Goal: Register for event/course

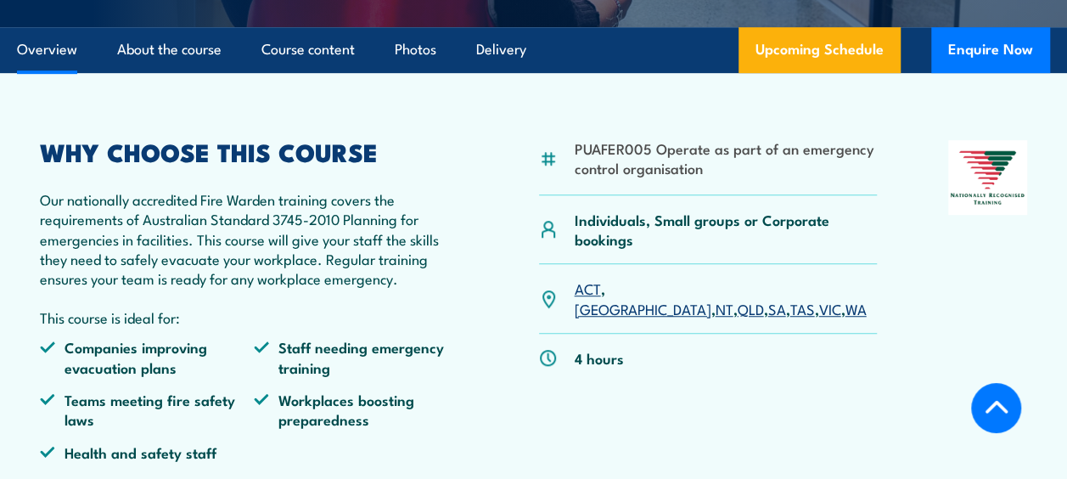
scroll to position [424, 0]
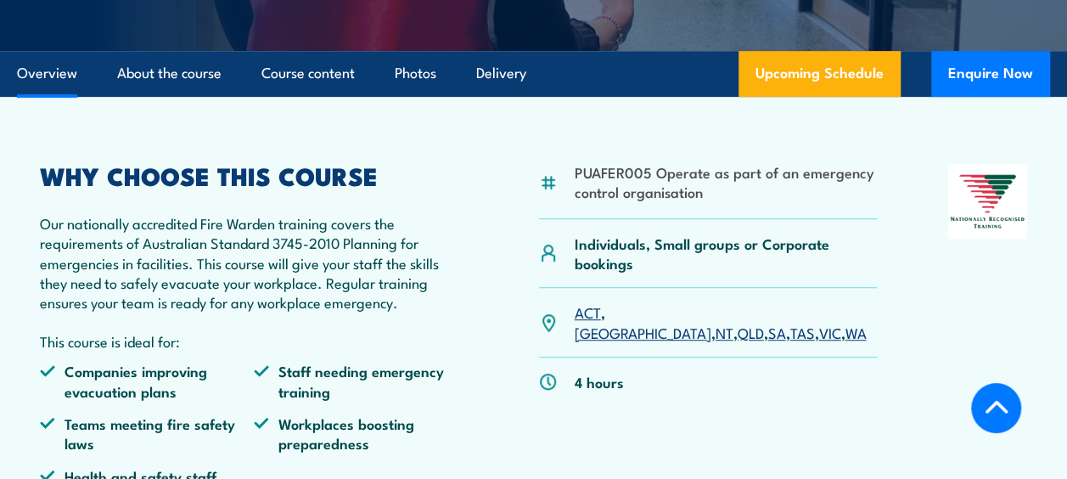
click at [818, 322] on link "VIC" at bounding box center [829, 332] width 22 height 20
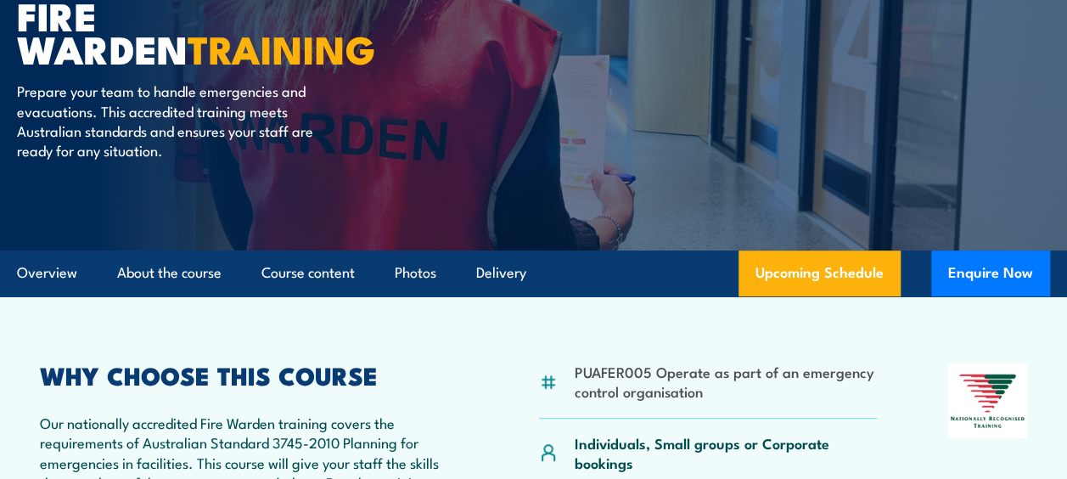
scroll to position [244, 0]
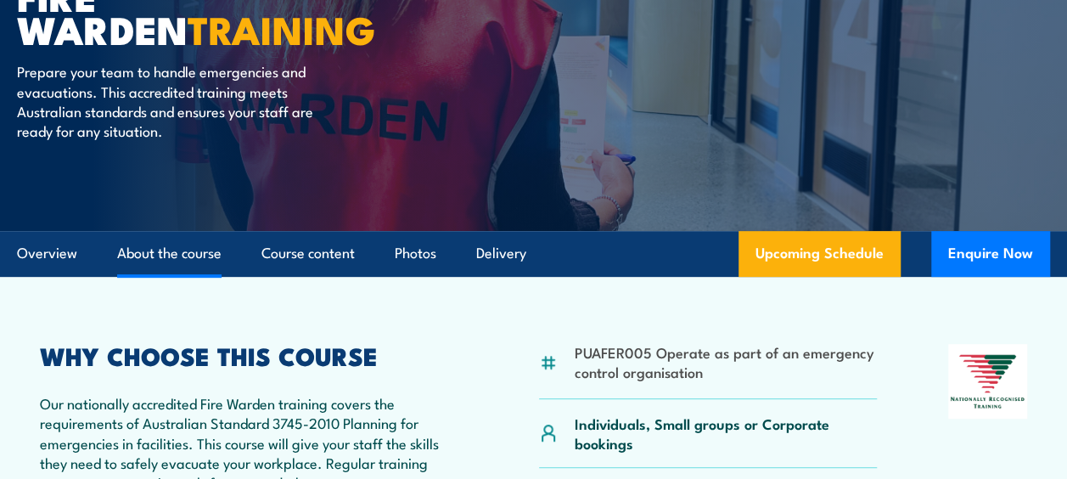
click at [205, 268] on link "About the course" at bounding box center [169, 253] width 104 height 45
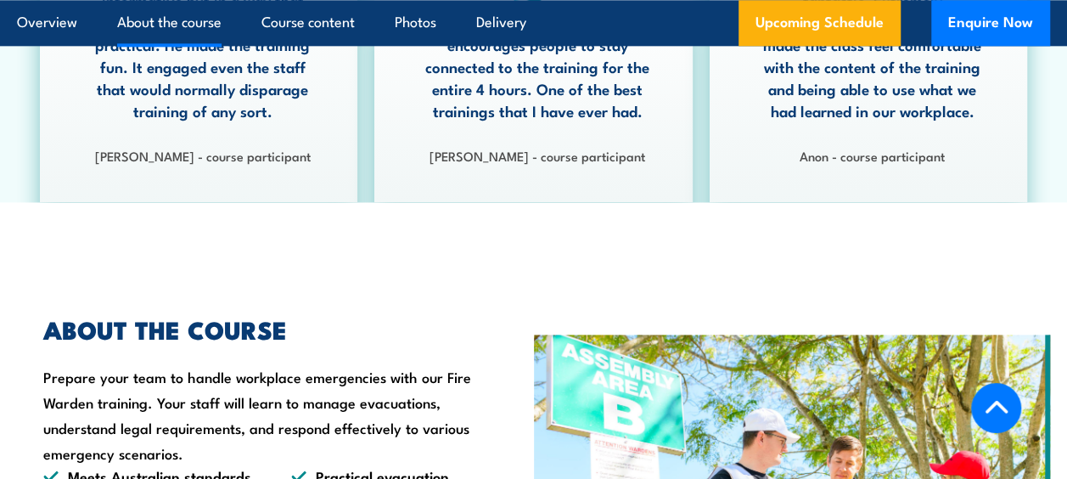
scroll to position [1175, 0]
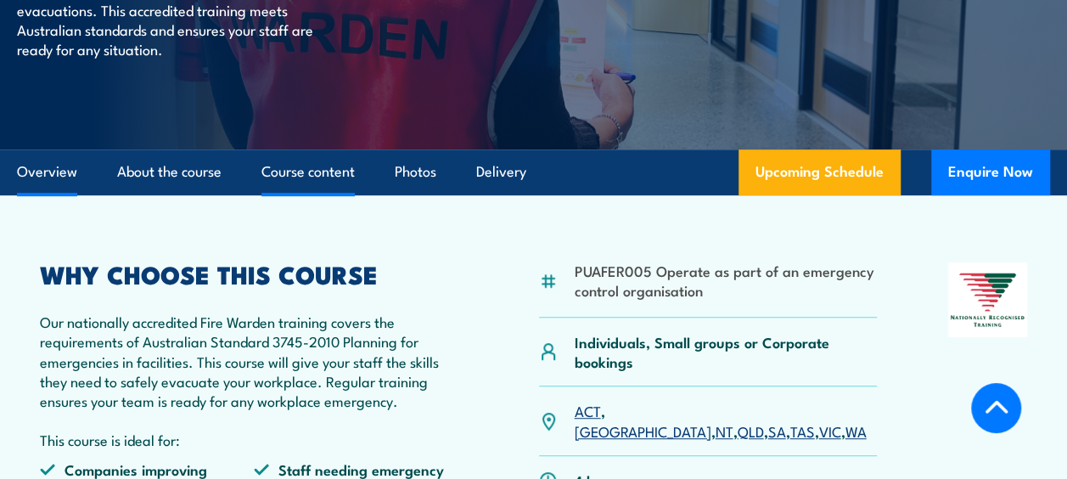
click at [317, 182] on link "Course content" at bounding box center [307, 171] width 93 height 45
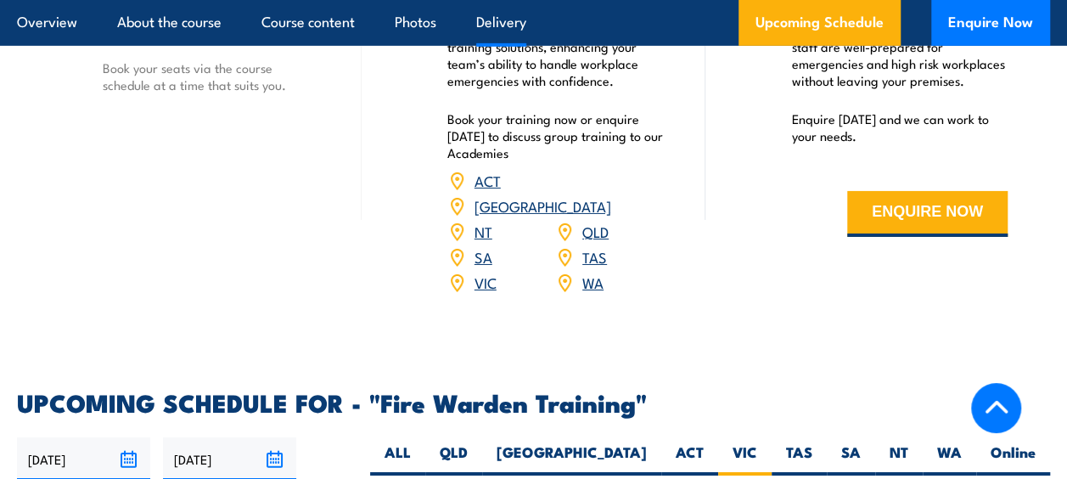
scroll to position [2590, 0]
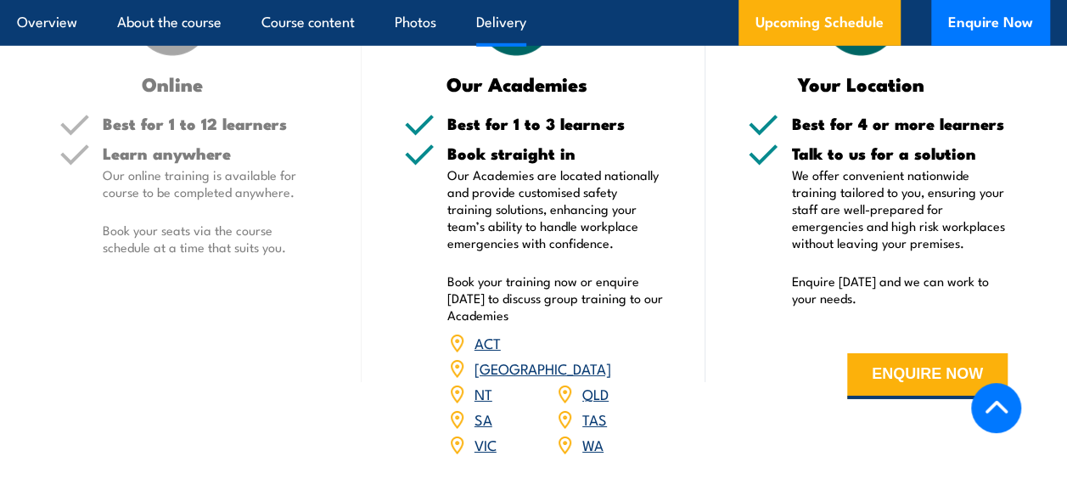
click at [996, 83] on div "Your Location" at bounding box center [878, 34] width 260 height 118
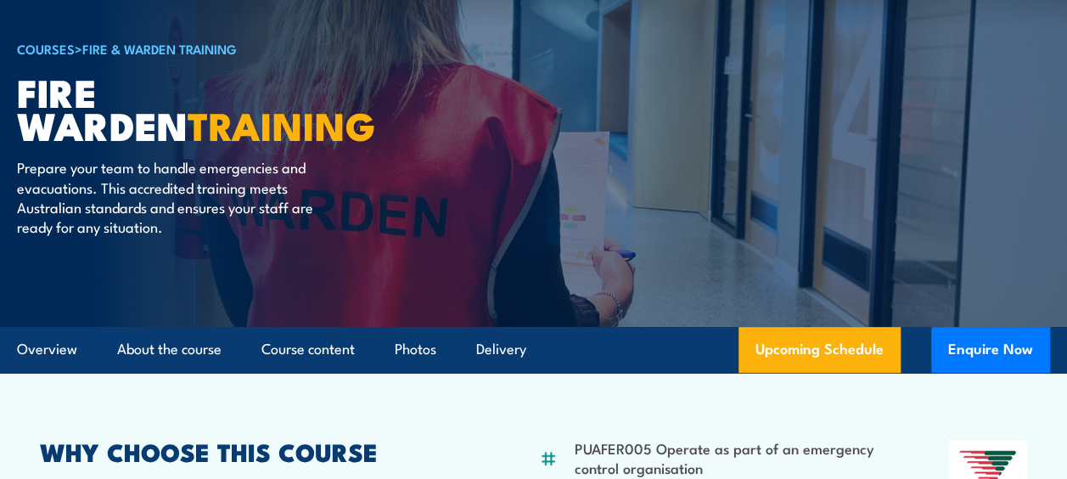
scroll to position [403, 0]
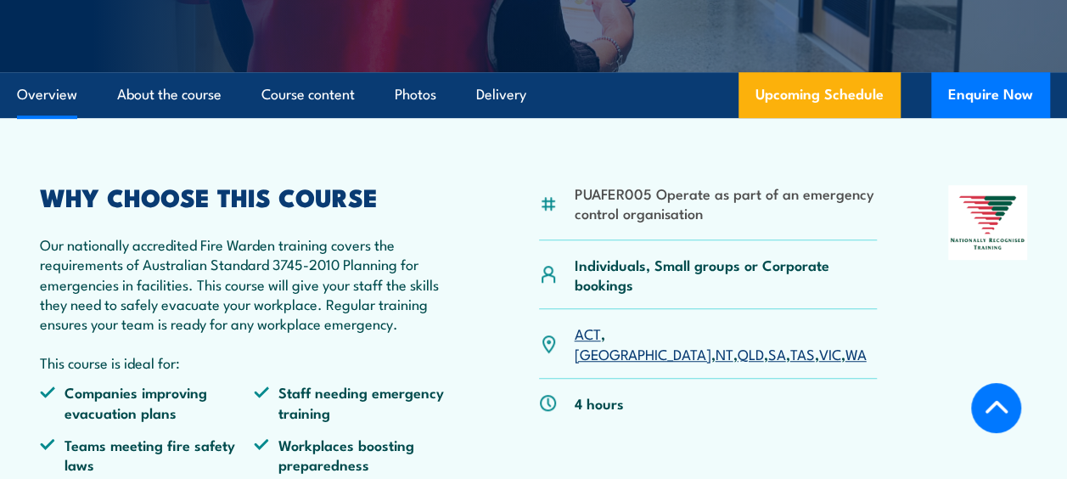
click at [818, 343] on link "VIC" at bounding box center [829, 353] width 22 height 20
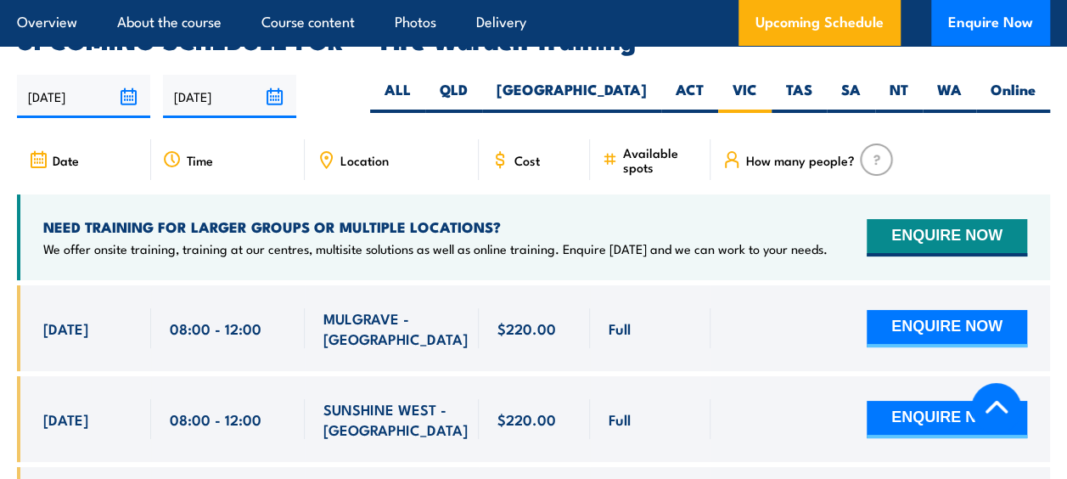
scroll to position [3117, 0]
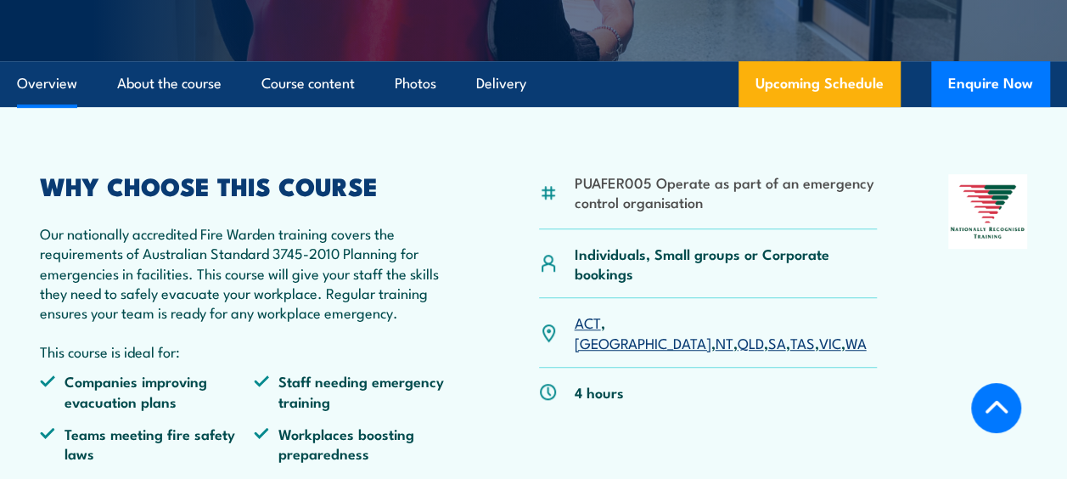
scroll to position [403, 0]
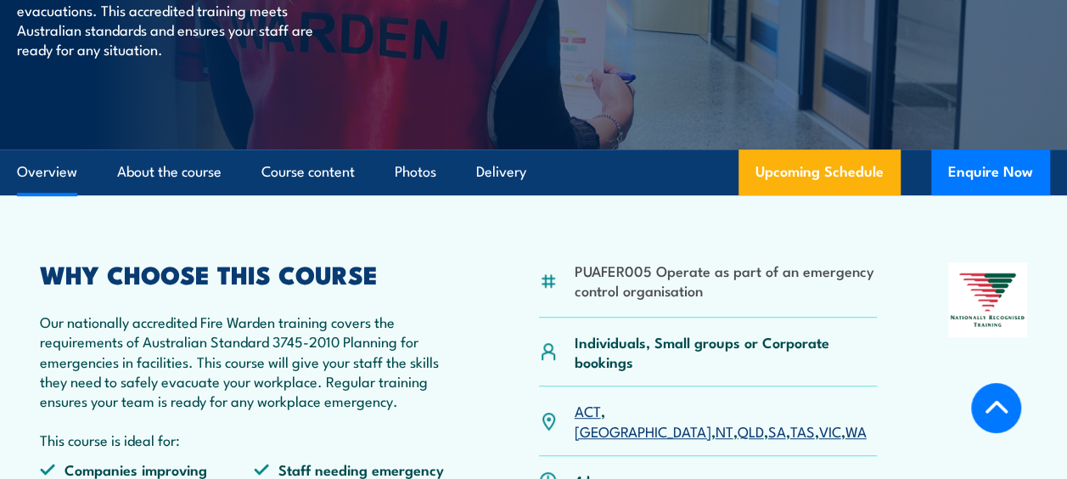
scroll to position [284, 0]
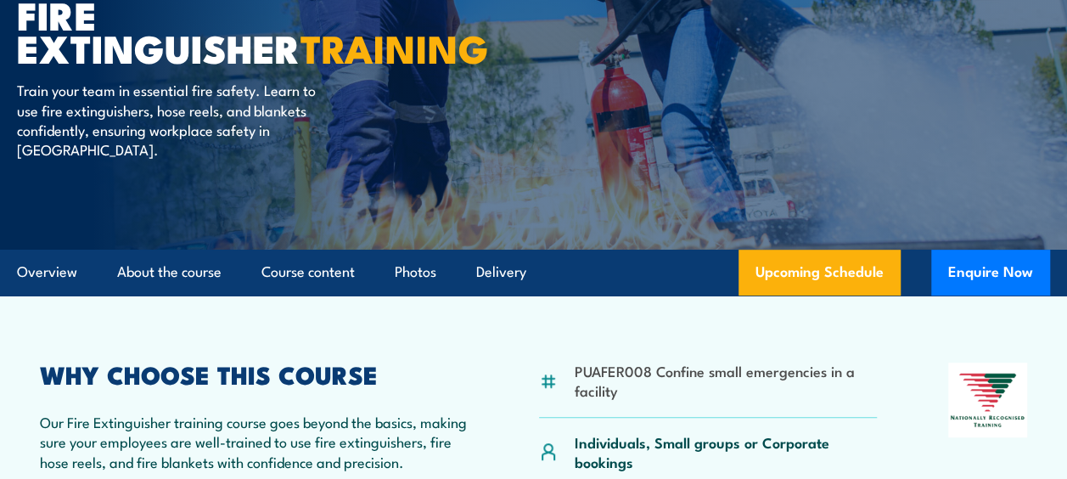
scroll to position [85, 0]
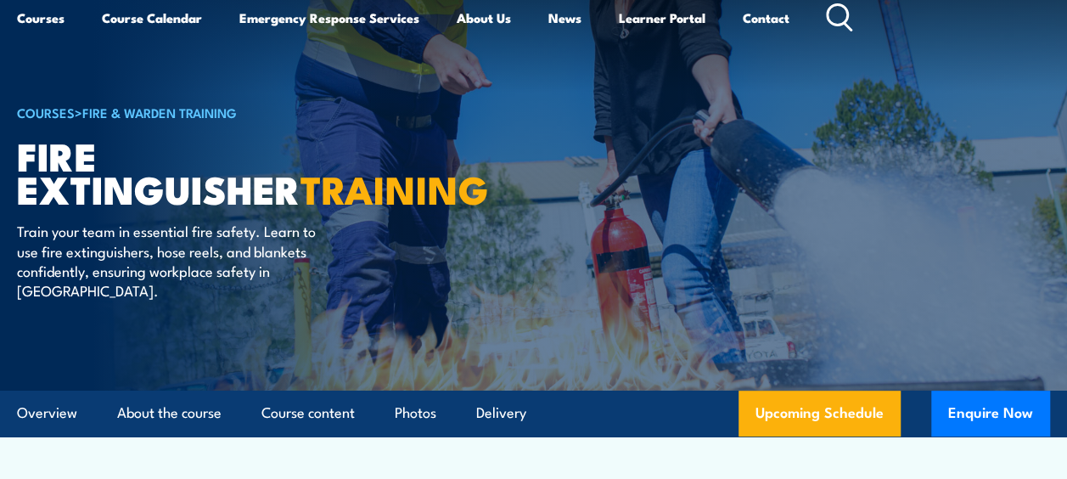
click at [137, 110] on link "Fire & Warden Training" at bounding box center [159, 112] width 154 height 19
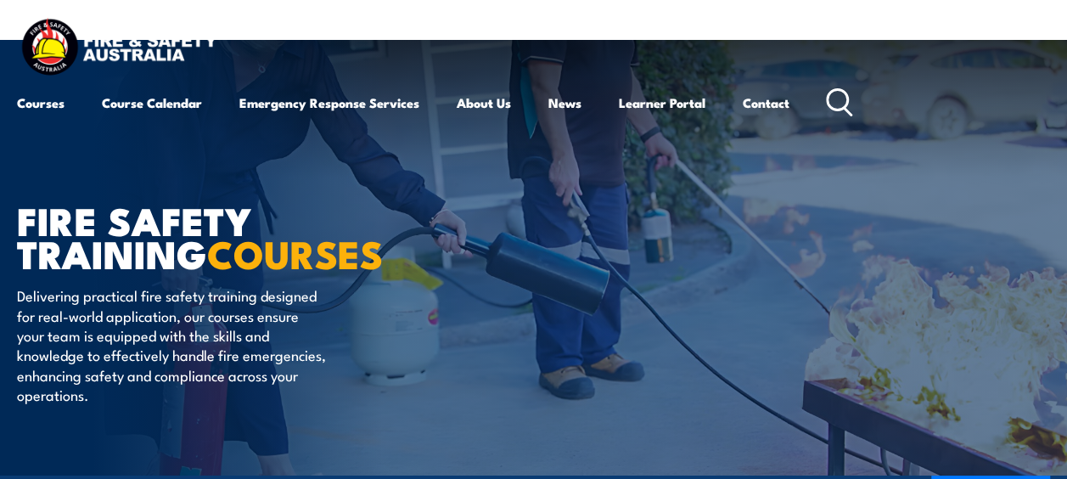
drag, startPoint x: 815, startPoint y: 109, endPoint x: 849, endPoint y: 109, distance: 34.0
click at [816, 109] on div "Courses Course Calendar Emergency Response Services Services Overview Emergency…" at bounding box center [435, 102] width 836 height 41
click at [861, 103] on div "Courses Course Calendar Emergency Response Services Services Overview Emergency…" at bounding box center [533, 69] width 1033 height 108
click at [848, 104] on icon at bounding box center [839, 102] width 27 height 28
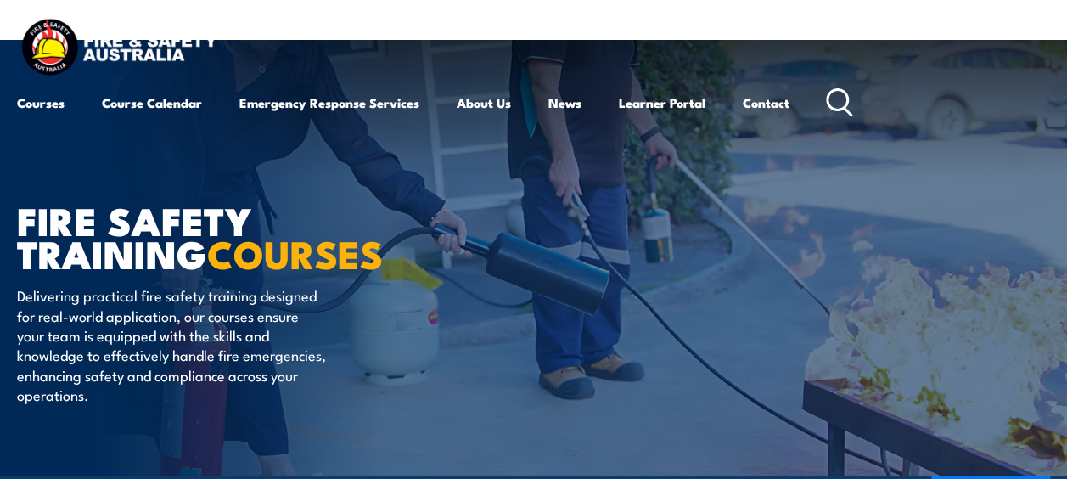
click at [848, 104] on icon at bounding box center [839, 102] width 27 height 28
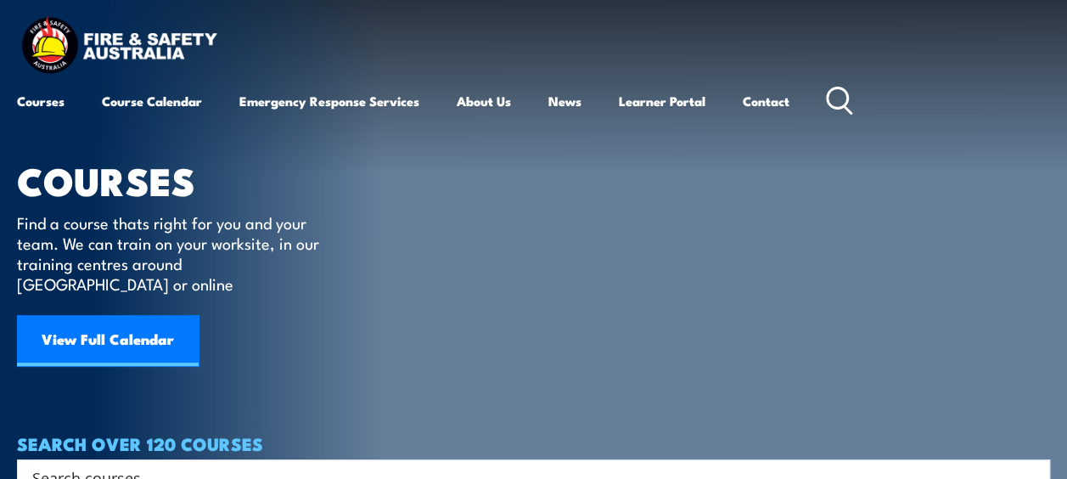
click at [844, 104] on icon at bounding box center [839, 101] width 27 height 28
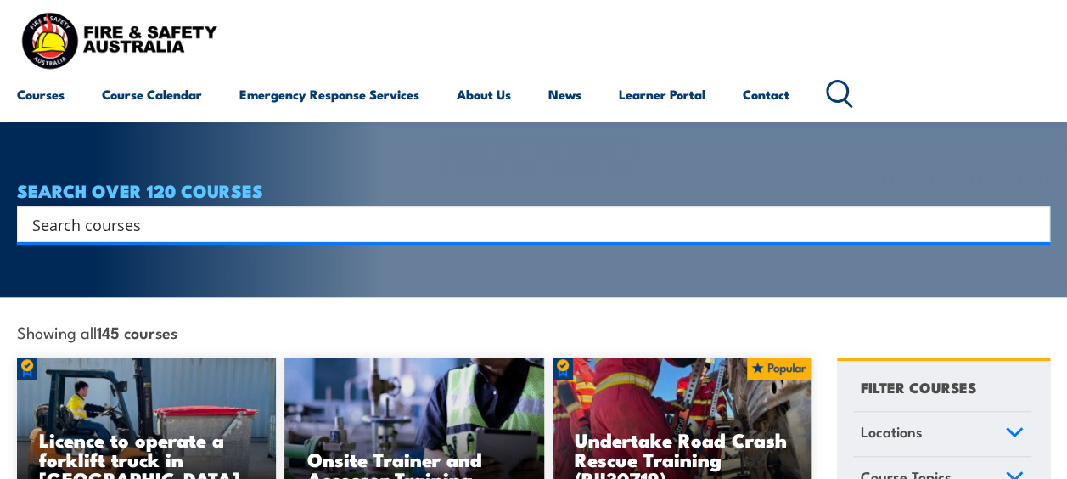
scroll to position [255, 0]
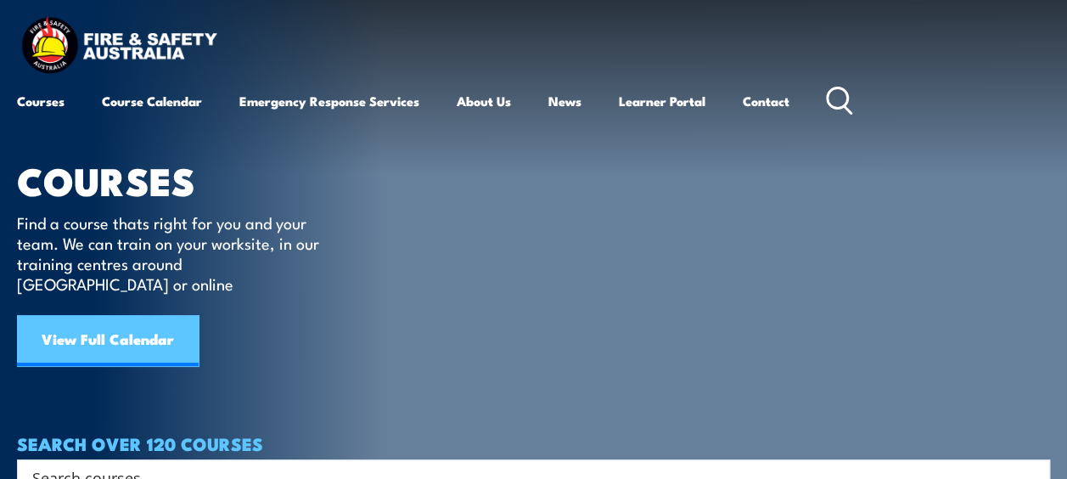
click at [171, 316] on link "View Full Calendar" at bounding box center [108, 340] width 182 height 51
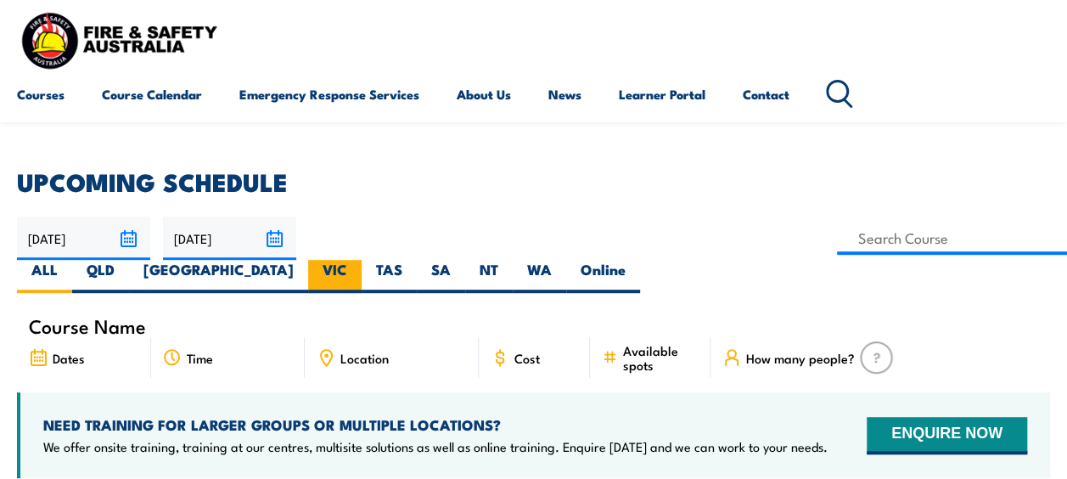
click at [362, 260] on label "VIC" at bounding box center [334, 276] width 53 height 33
click at [358, 260] on input "VIC" at bounding box center [352, 265] width 11 height 11
radio input "true"
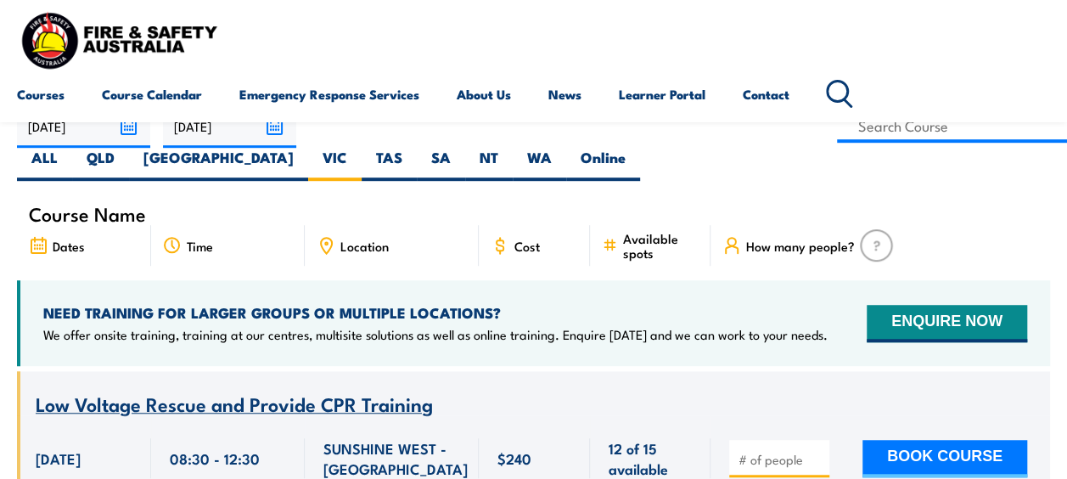
scroll to position [424, 0]
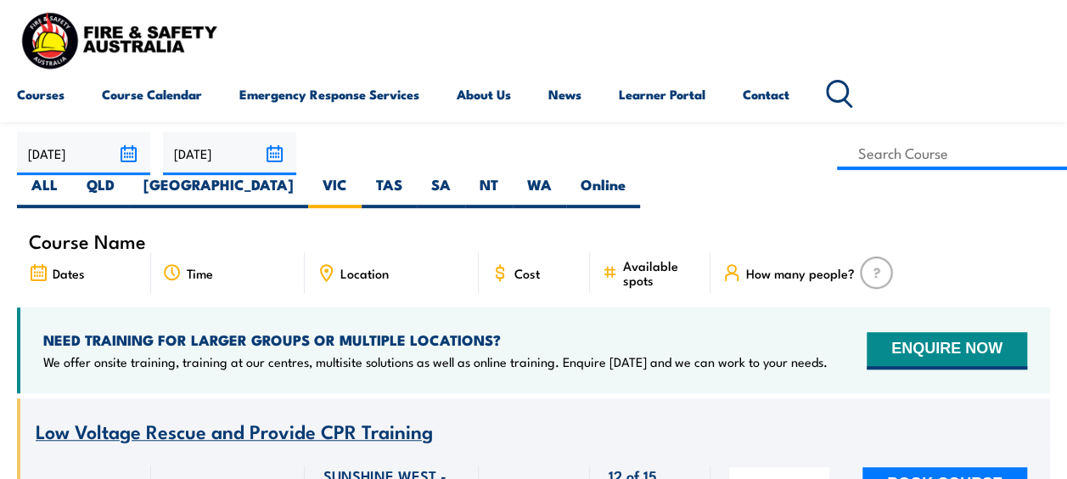
click at [847, 86] on circle at bounding box center [837, 91] width 20 height 20
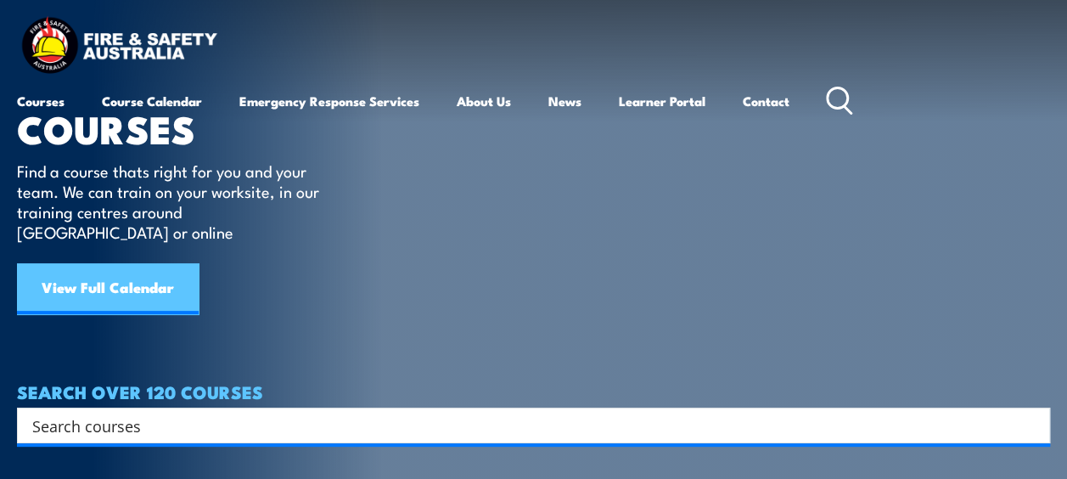
scroll to position [255, 0]
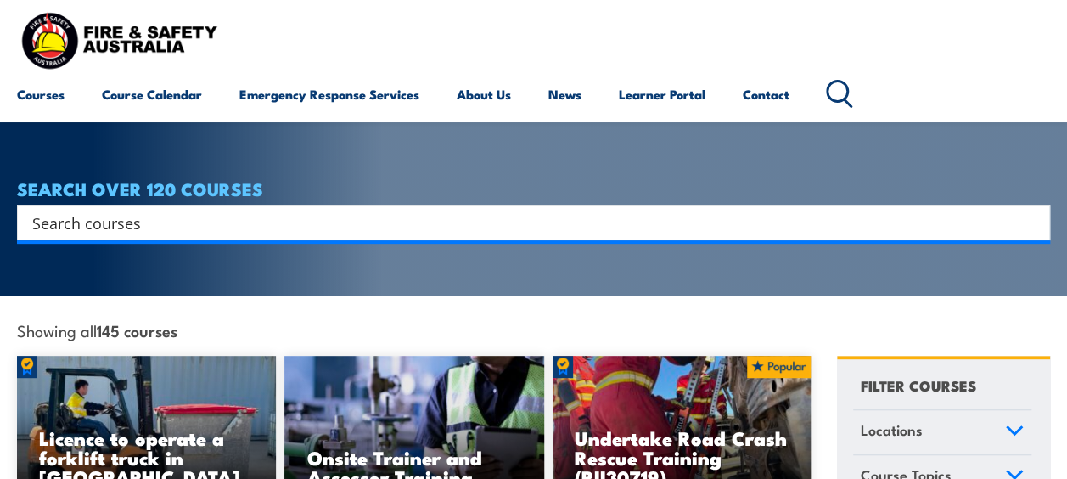
click at [141, 212] on input "Search input" at bounding box center [522, 222] width 980 height 25
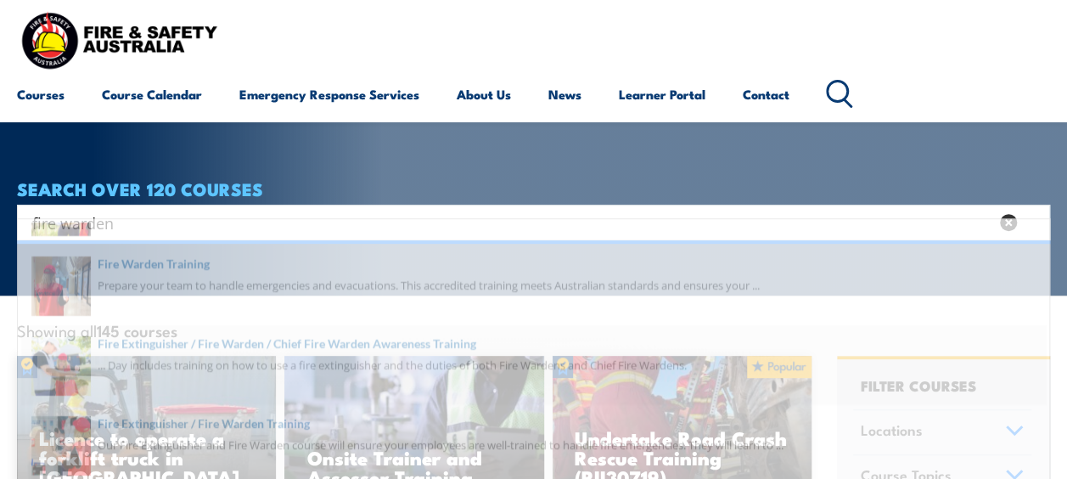
scroll to position [80, 0]
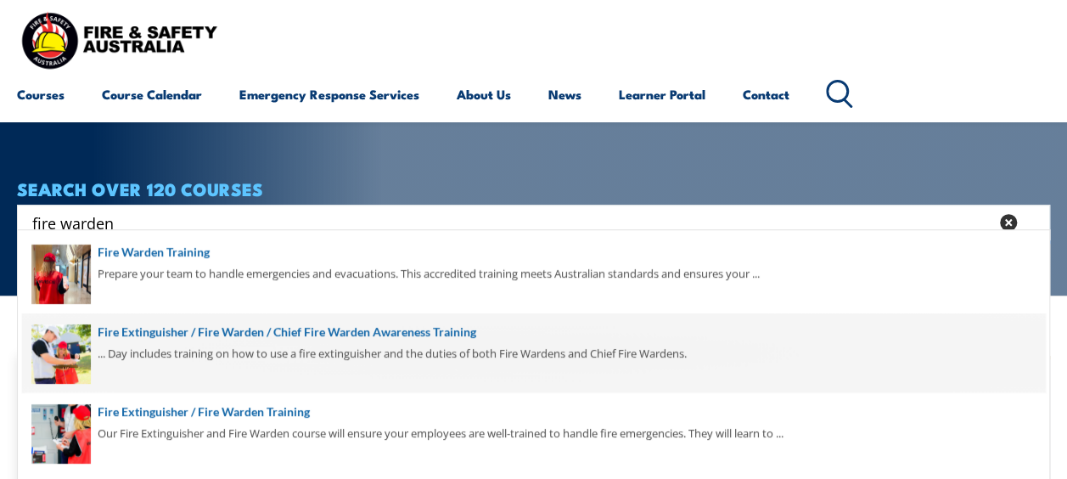
type input "fire warden"
click at [250, 329] on span at bounding box center [533, 353] width 1023 height 80
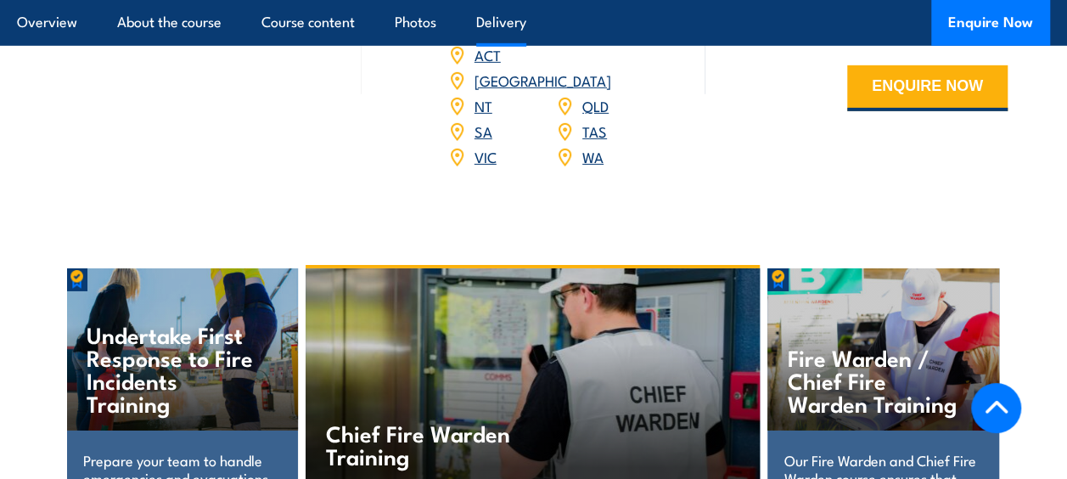
scroll to position [2716, 0]
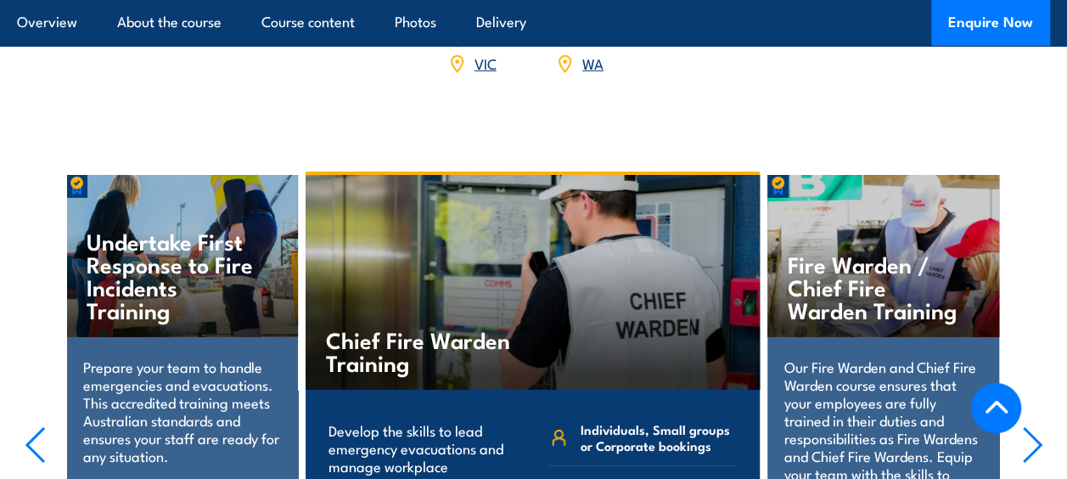
click at [834, 252] on h4 "Fire Warden / Chief Fire Warden Training" at bounding box center [876, 286] width 177 height 69
click at [803, 252] on h4 "Fire Warden / Chief Fire Warden Training" at bounding box center [876, 286] width 177 height 69
click at [804, 252] on h4 "Fire Warden / Chief Fire Warden Training" at bounding box center [876, 286] width 177 height 69
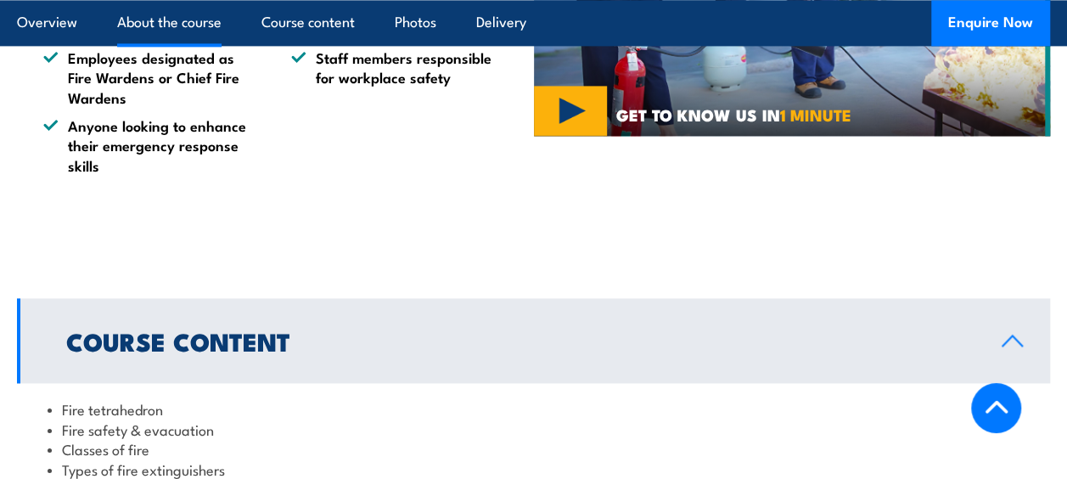
scroll to position [849, 0]
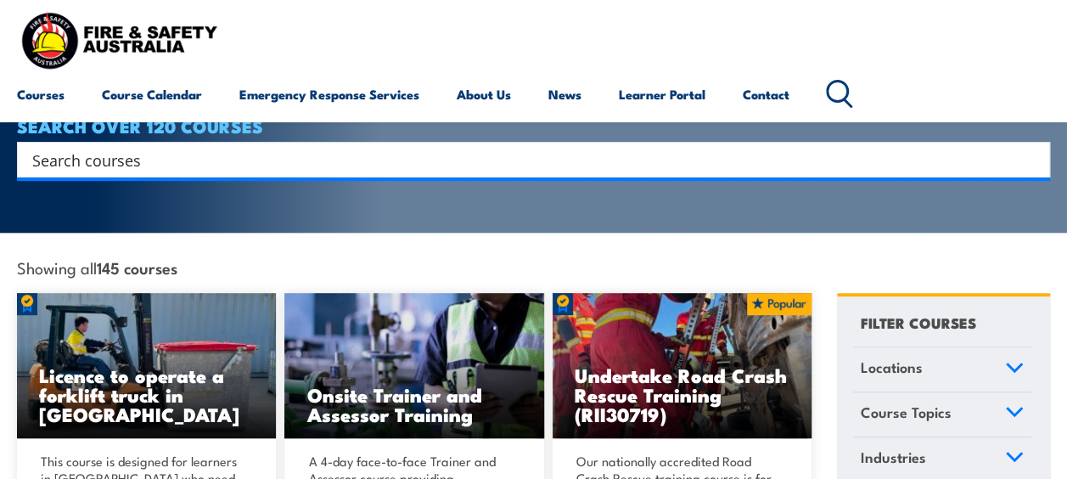
scroll to position [424, 0]
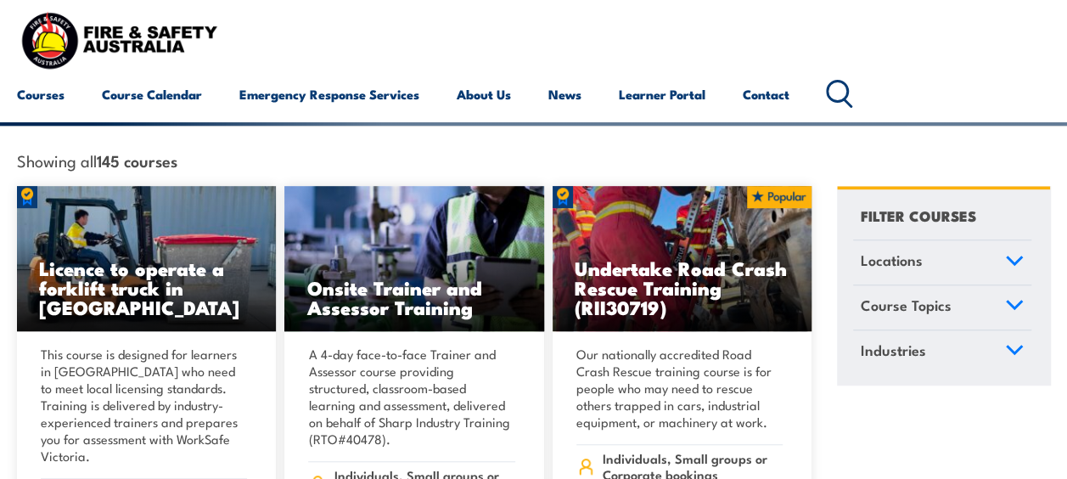
click at [1019, 256] on icon at bounding box center [1014, 260] width 15 height 8
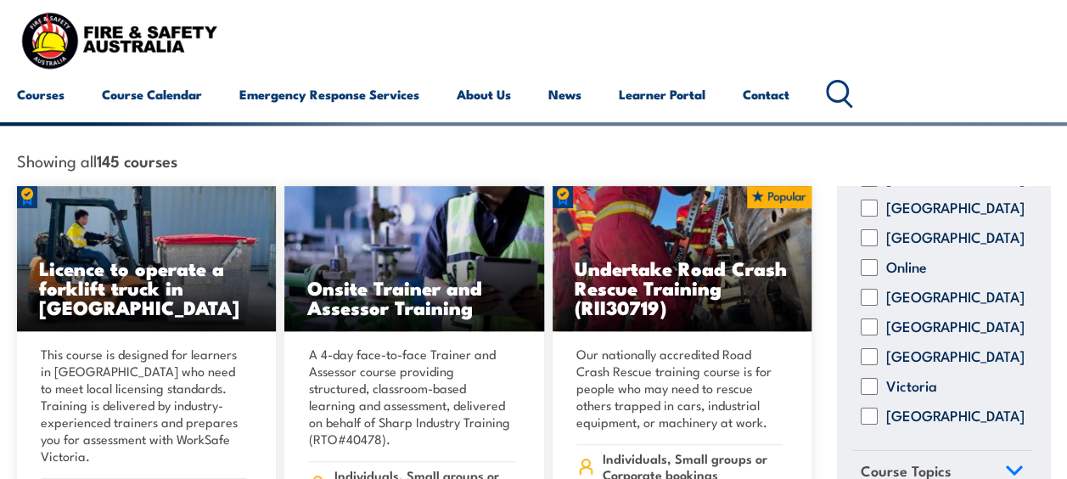
scroll to position [127, 0]
click at [905, 375] on div "[GEOGRAPHIC_DATA] [GEOGRAPHIC_DATA] [GEOGRAPHIC_DATA] Online [GEOGRAPHIC_DATA] …" at bounding box center [942, 310] width 178 height 280
click at [862, 378] on div "[GEOGRAPHIC_DATA] [GEOGRAPHIC_DATA] [GEOGRAPHIC_DATA] Online [GEOGRAPHIC_DATA] …" at bounding box center [942, 310] width 178 height 280
click at [864, 378] on input "Victoria" at bounding box center [869, 386] width 17 height 17
checkbox input "true"
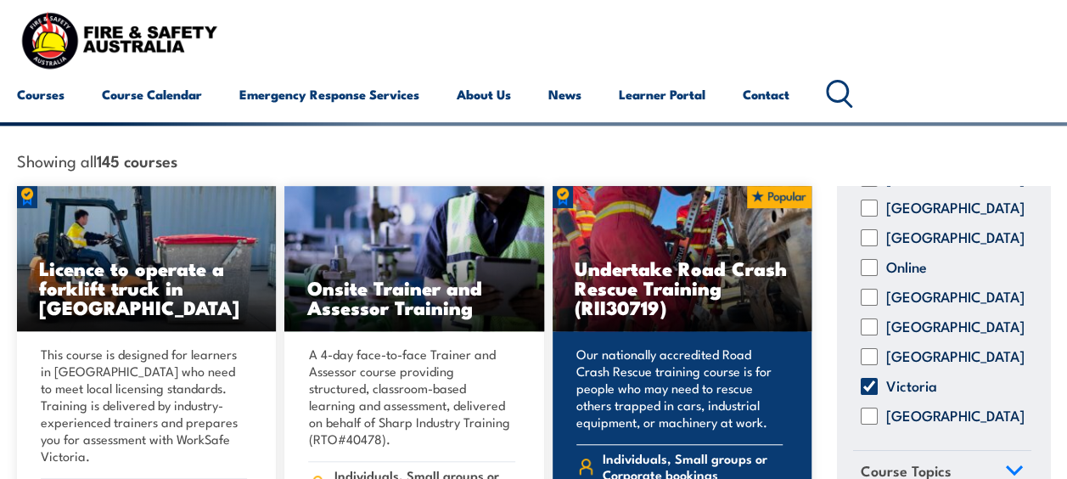
click at [783, 392] on div "Our nationally accredited Road Crash Rescue training course is for people who m…" at bounding box center [682, 436] width 259 height 211
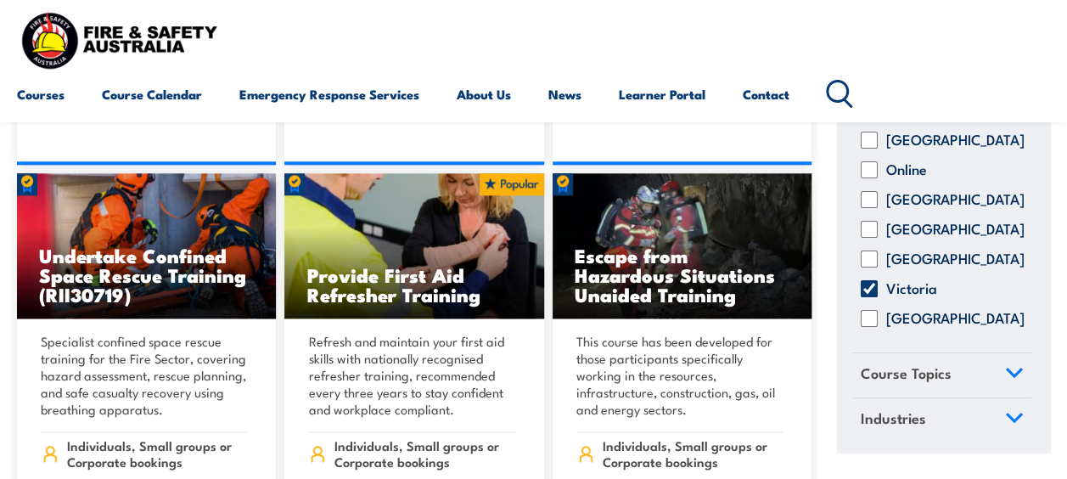
scroll to position [849, 0]
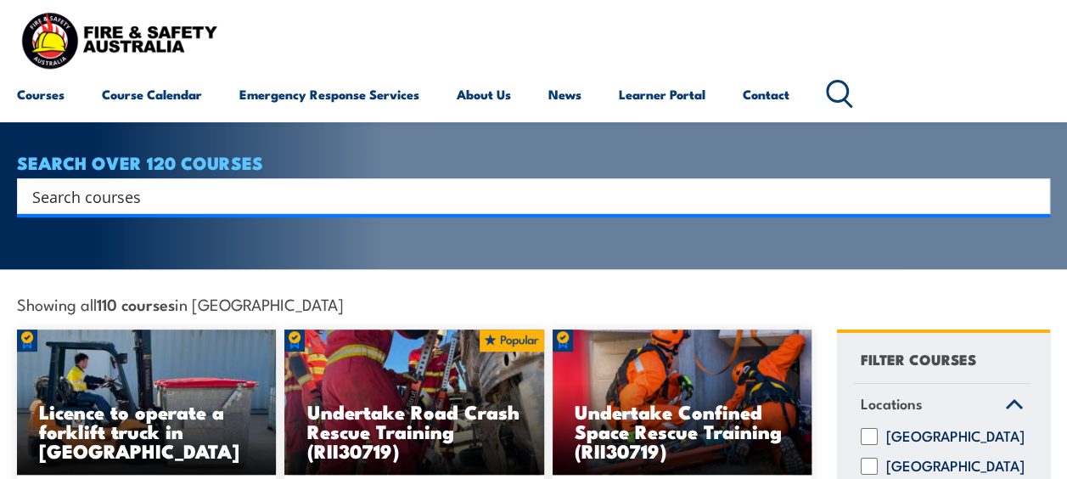
scroll to position [255, 0]
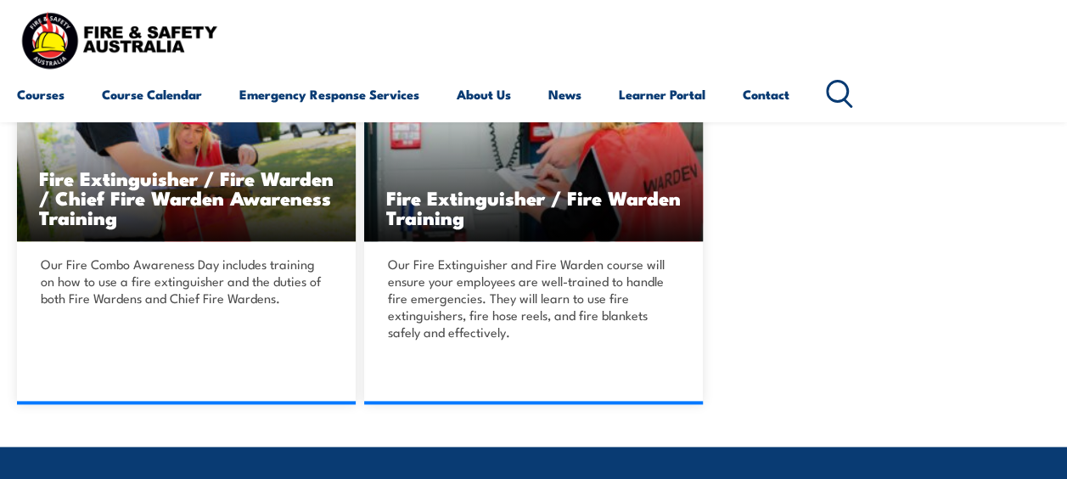
scroll to position [849, 0]
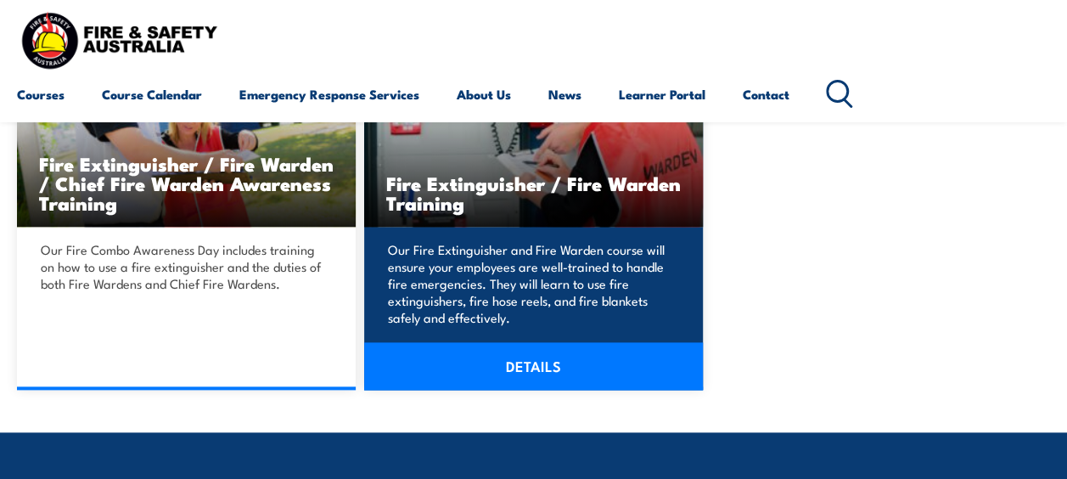
click at [533, 368] on link "DETAILS" at bounding box center [533, 366] width 339 height 48
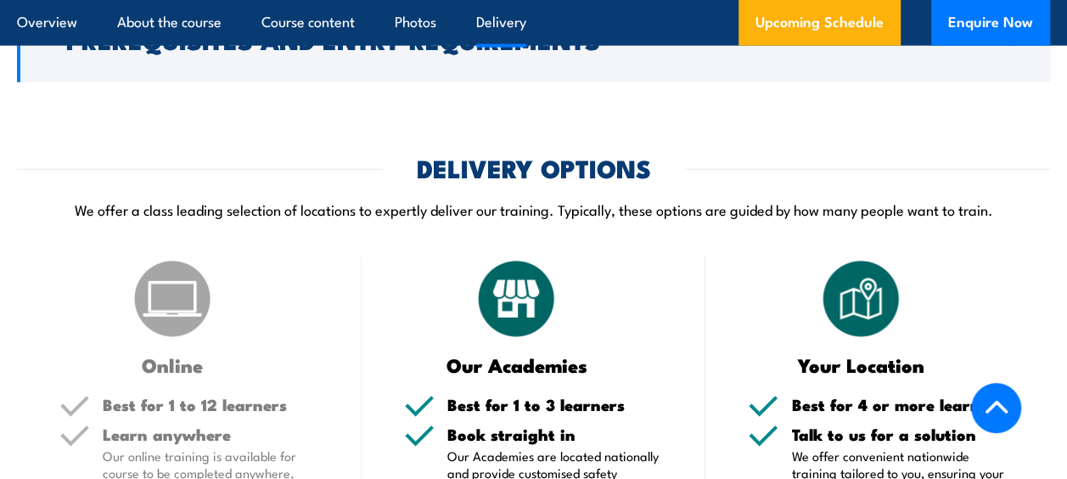
scroll to position [1952, 0]
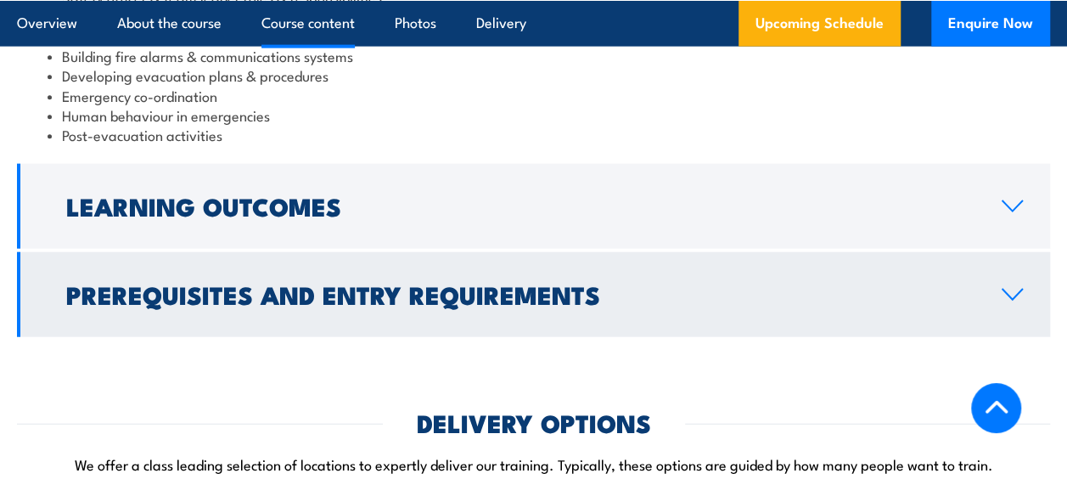
click at [1012, 290] on icon at bounding box center [1012, 295] width 23 height 14
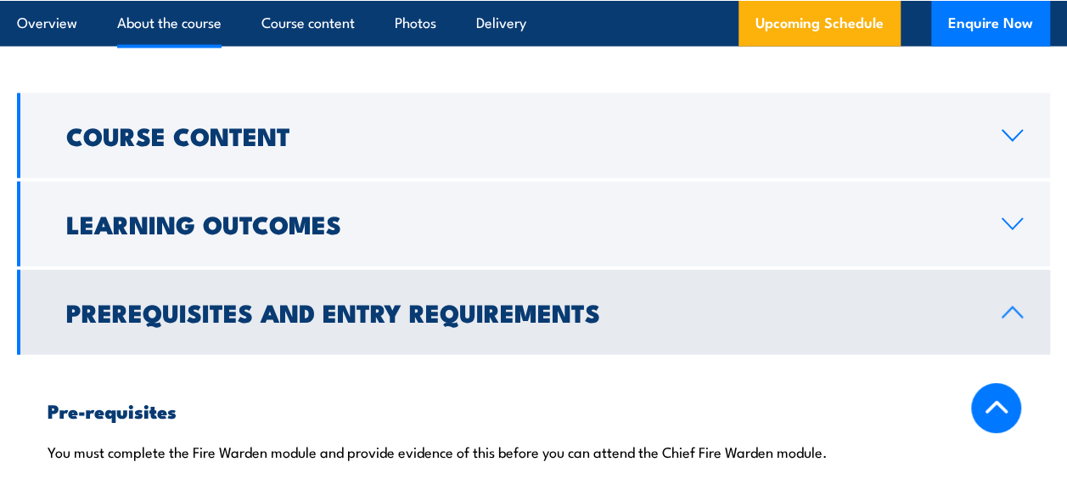
scroll to position [1694, 0]
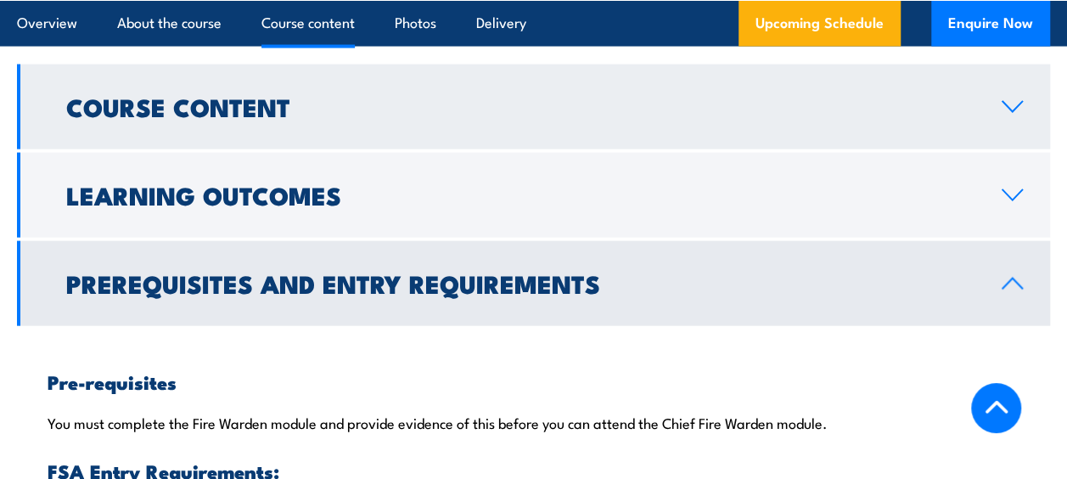
click at [1015, 107] on icon at bounding box center [1012, 107] width 23 height 14
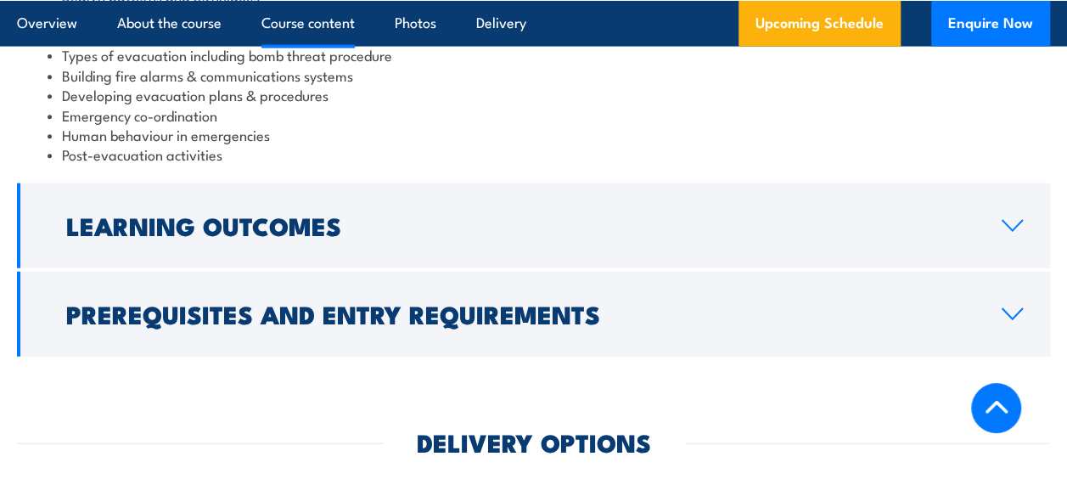
scroll to position [1949, 0]
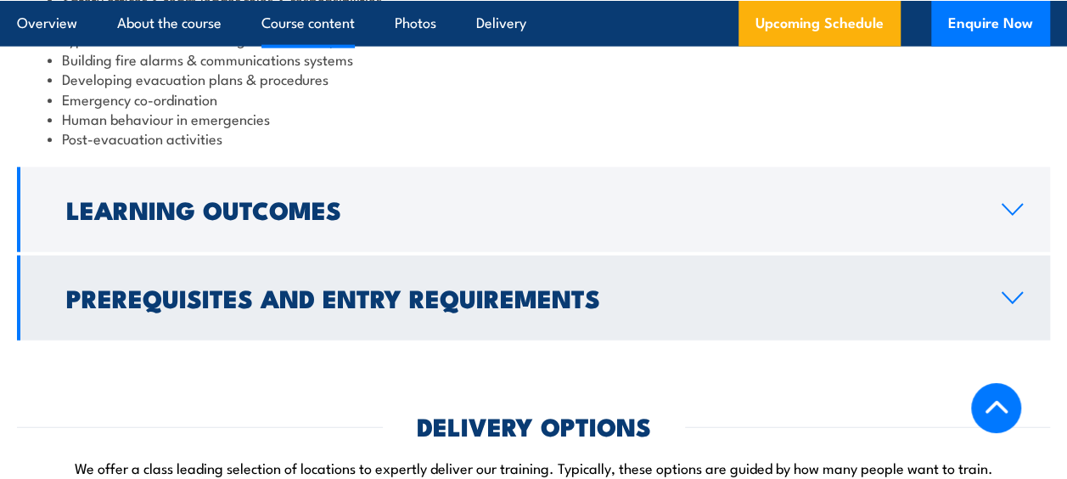
drag, startPoint x: 1020, startPoint y: 207, endPoint x: 1011, endPoint y: 211, distance: 9.9
click at [1019, 207] on icon at bounding box center [1012, 210] width 23 height 14
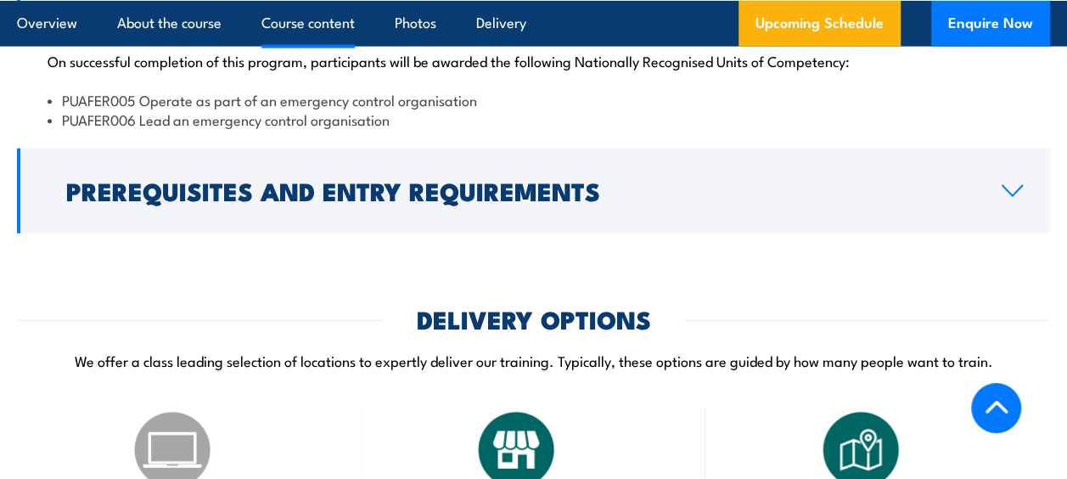
scroll to position [1868, 0]
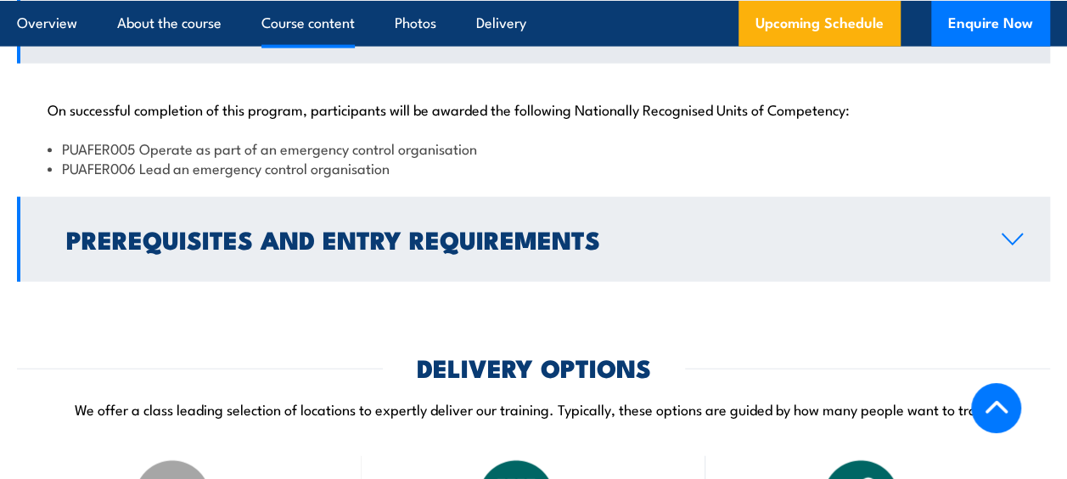
click at [1006, 236] on icon at bounding box center [1012, 240] width 23 height 14
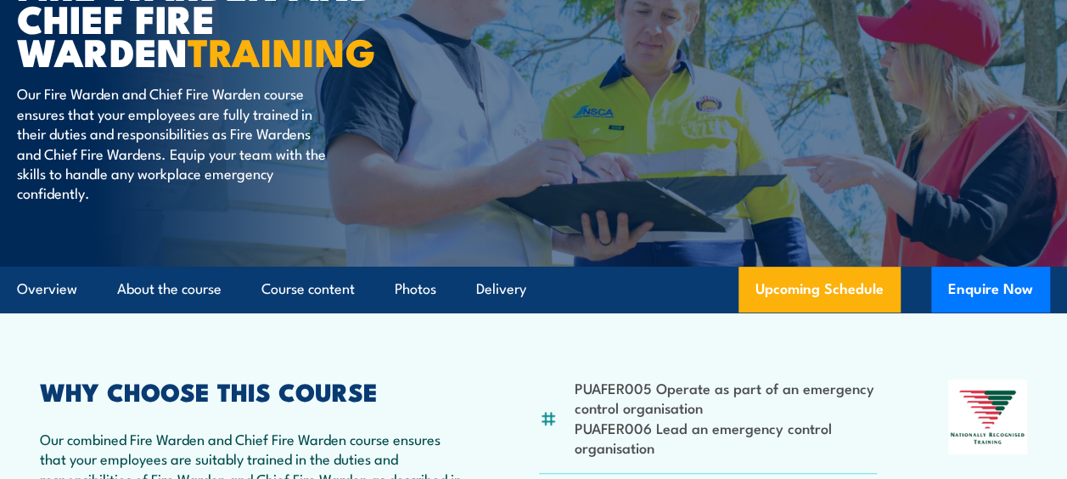
scroll to position [0, 0]
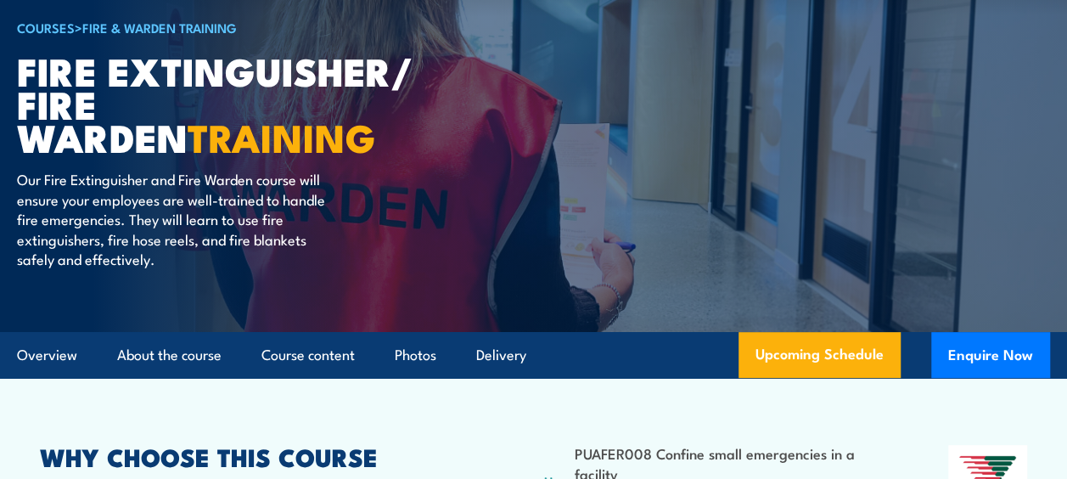
scroll to position [424, 0]
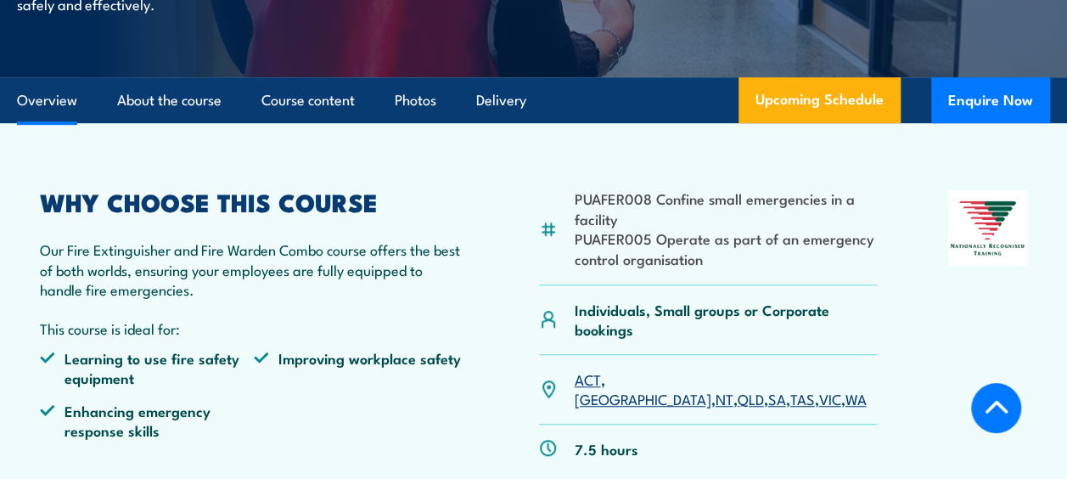
click at [818, 388] on link "VIC" at bounding box center [829, 398] width 22 height 20
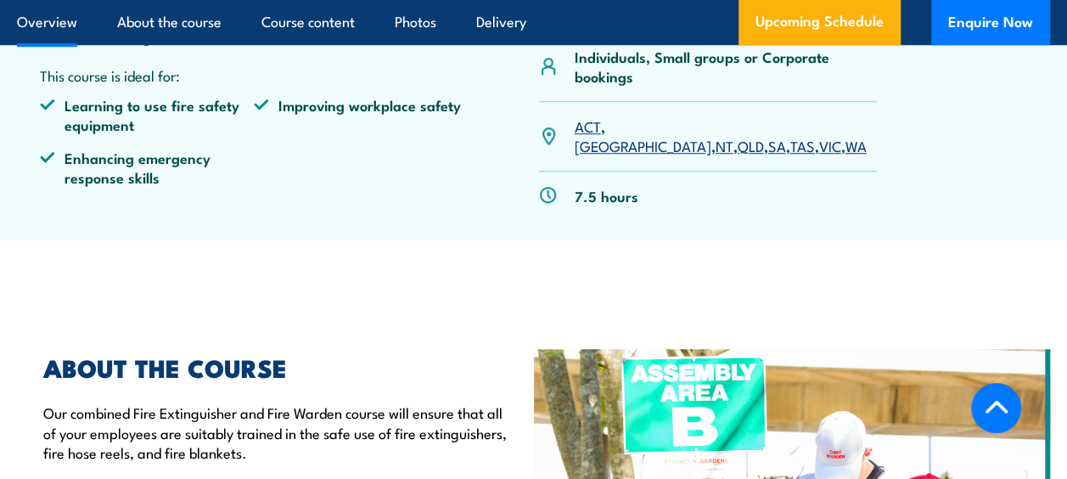
scroll to position [679, 0]
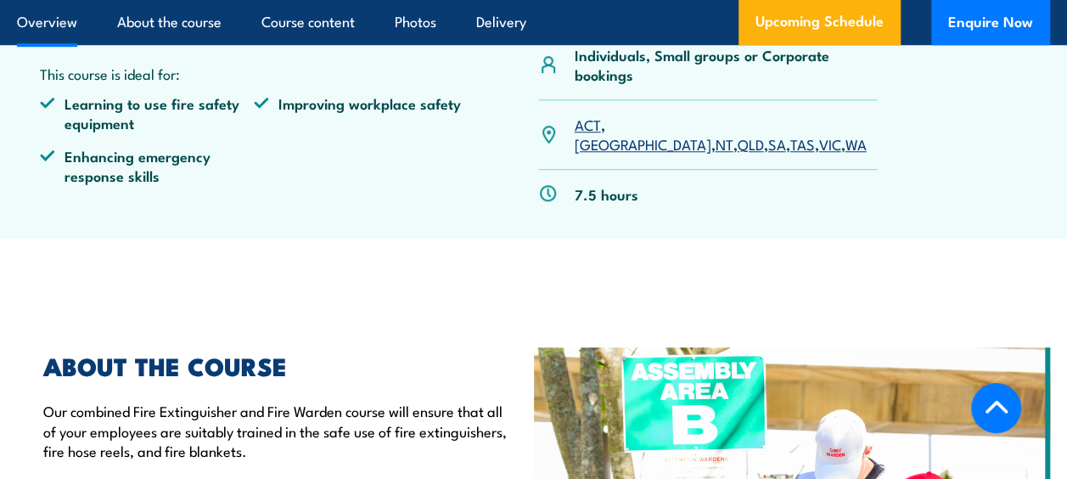
click at [818, 133] on link "VIC" at bounding box center [829, 143] width 22 height 20
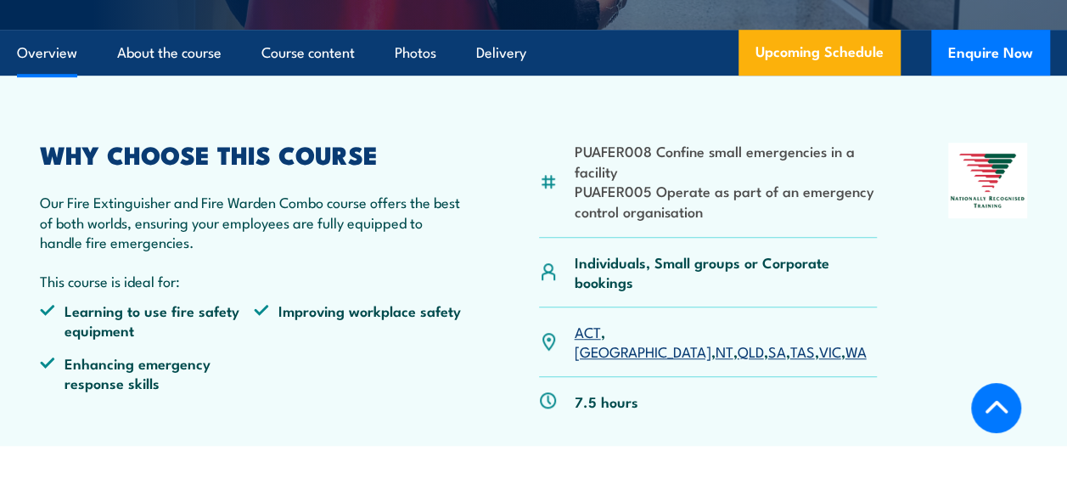
scroll to position [557, 0]
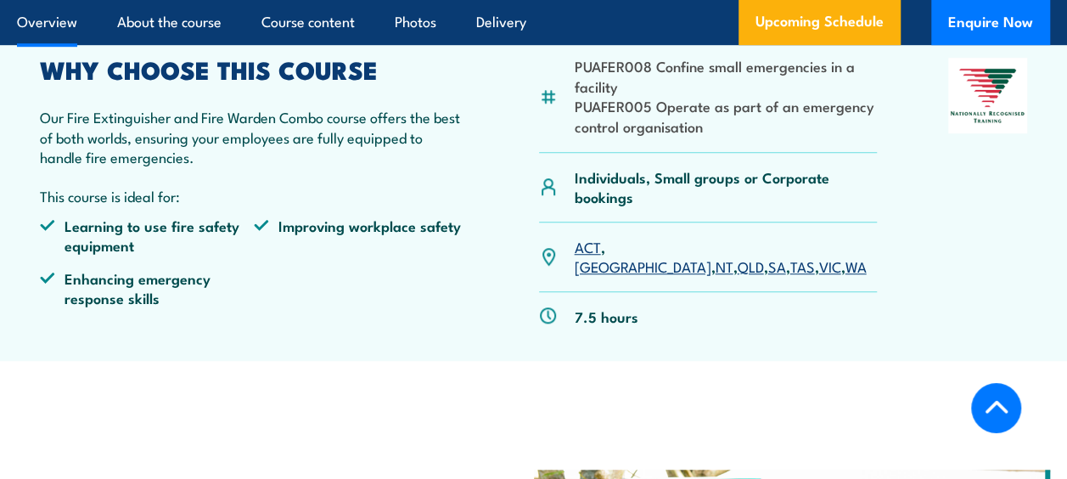
click at [818, 255] on link "VIC" at bounding box center [829, 265] width 22 height 20
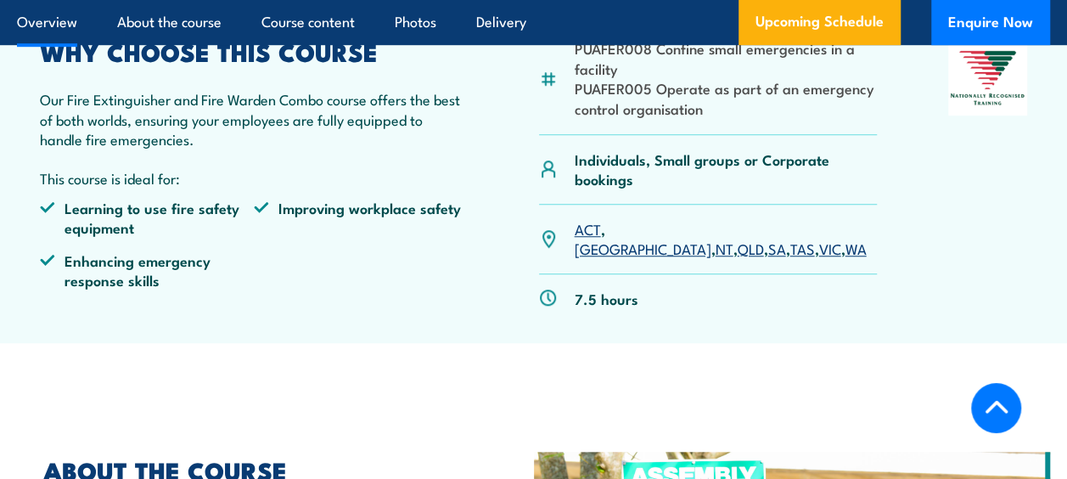
scroll to position [474, 0]
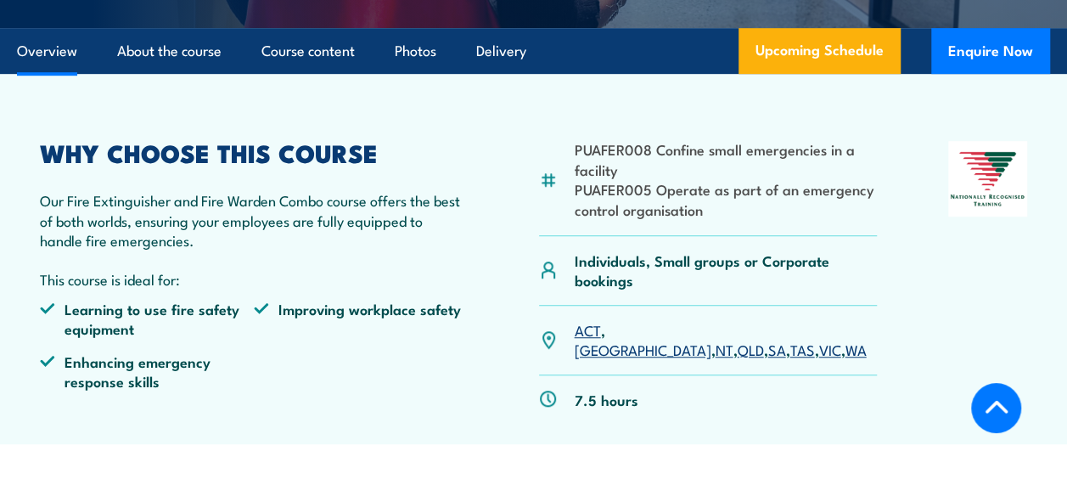
click at [818, 339] on link "VIC" at bounding box center [829, 349] width 22 height 20
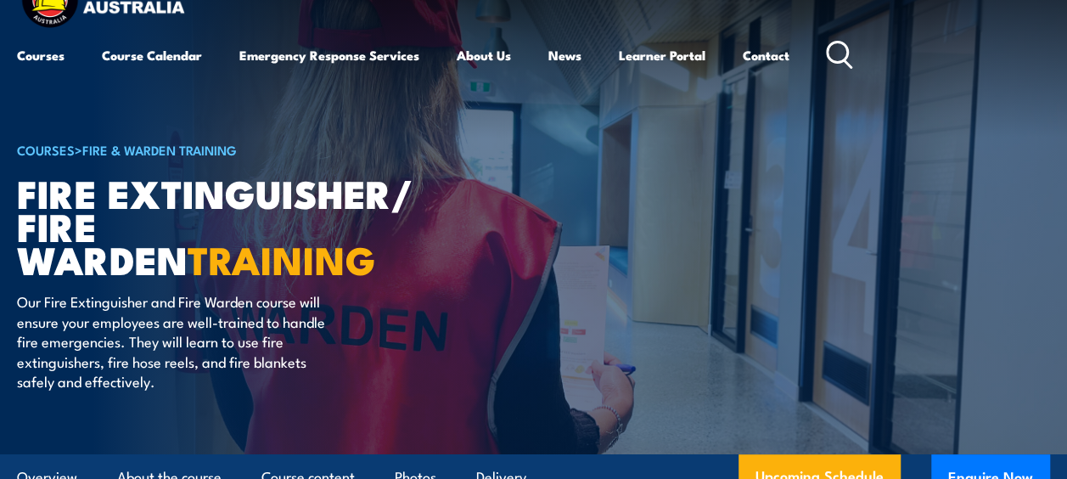
scroll to position [48, 0]
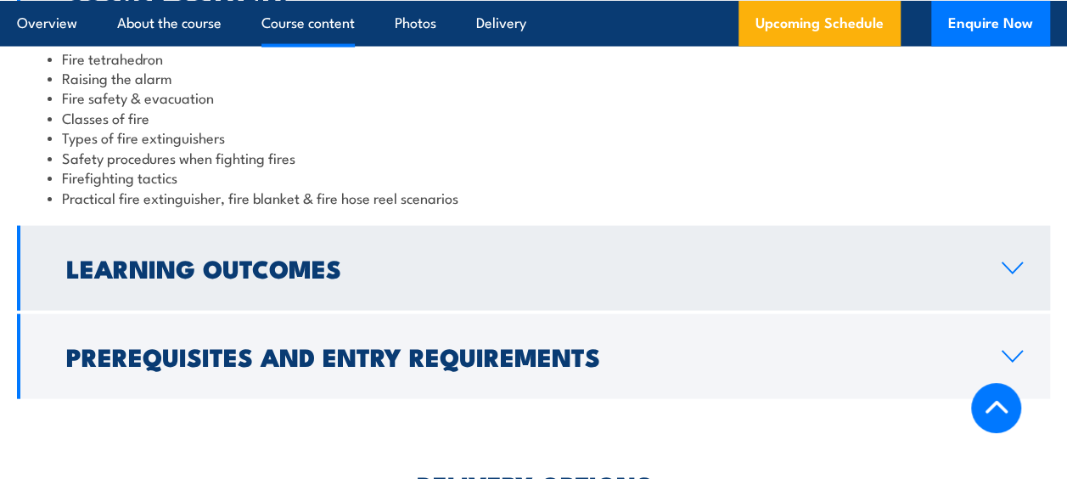
scroll to position [1613, 0]
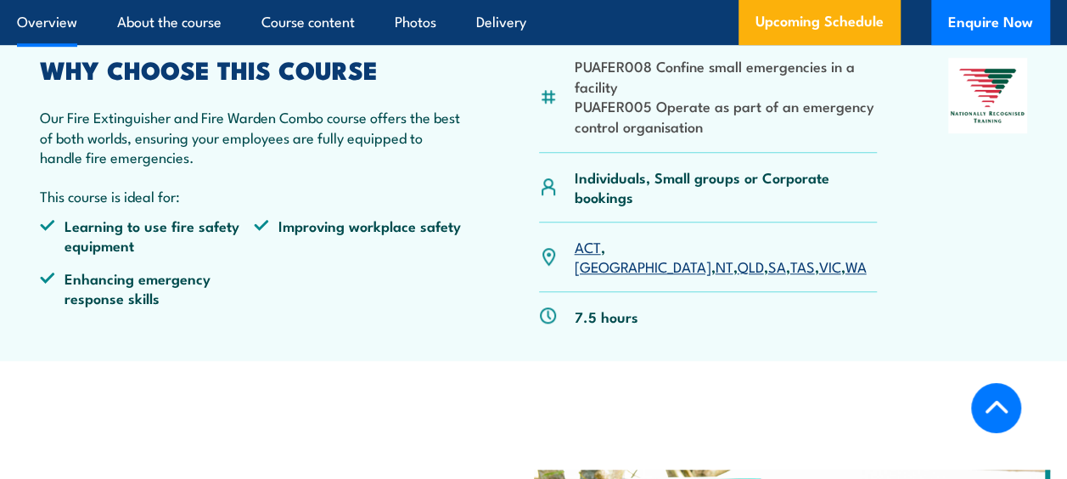
scroll to position [217, 0]
